Goal: Check status: Check status

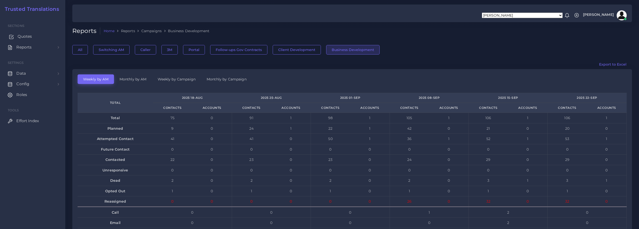
click at [19, 36] on span "Quotes" at bounding box center [25, 37] width 14 height 6
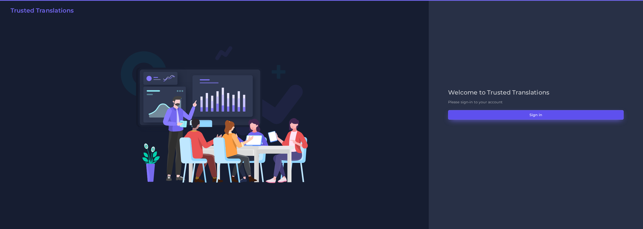
click at [526, 117] on button "Sign in" at bounding box center [536, 115] width 176 height 10
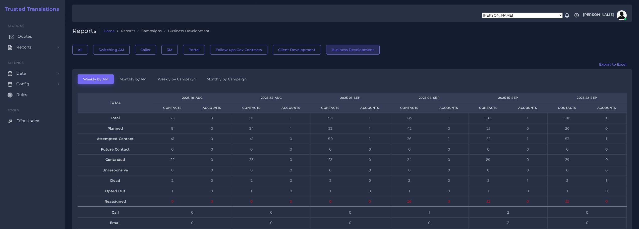
click at [21, 35] on span "Quotes" at bounding box center [25, 37] width 14 height 6
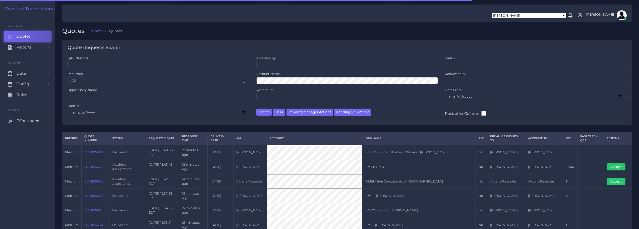
click at [101, 63] on input "QAR Number" at bounding box center [159, 64] width 182 height 7
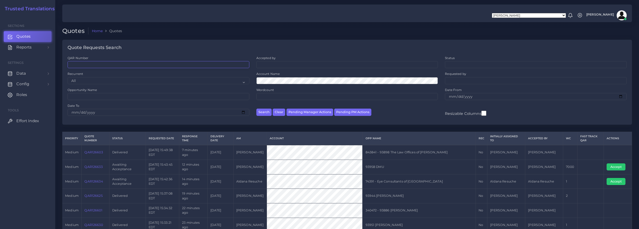
paste input "QAR122223"
type input "QAR122223"
click at [260, 112] on button "Search" at bounding box center [263, 112] width 15 height 7
